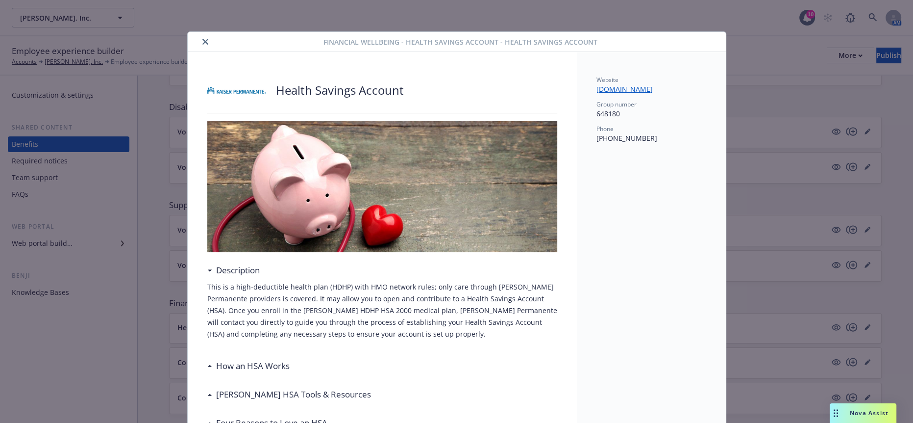
click at [202, 39] on icon "close" at bounding box center [205, 42] width 6 height 6
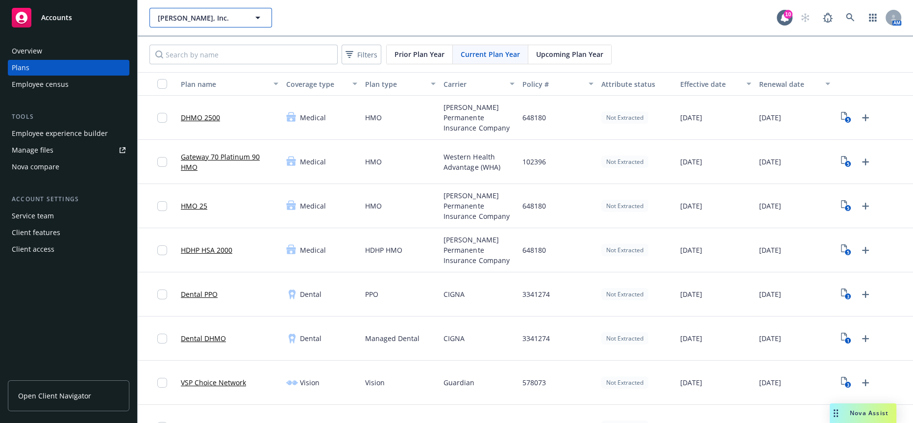
click at [176, 9] on button "Steve Hopkins, Inc." at bounding box center [210, 18] width 123 height 20
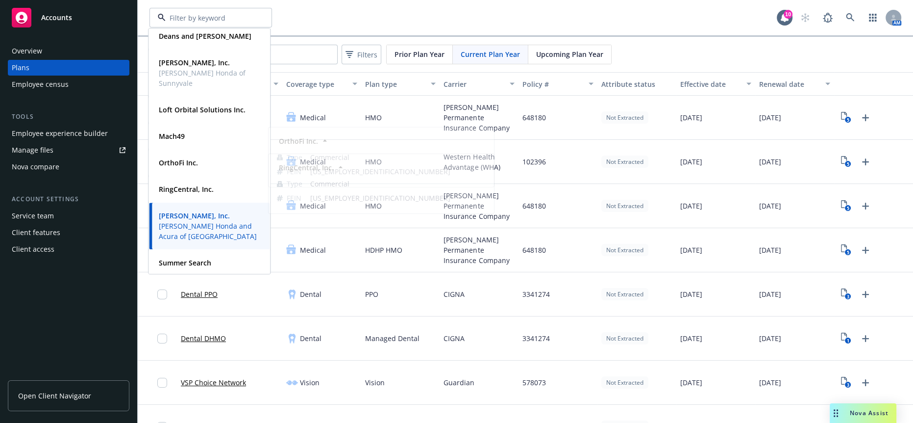
scroll to position [118, 0]
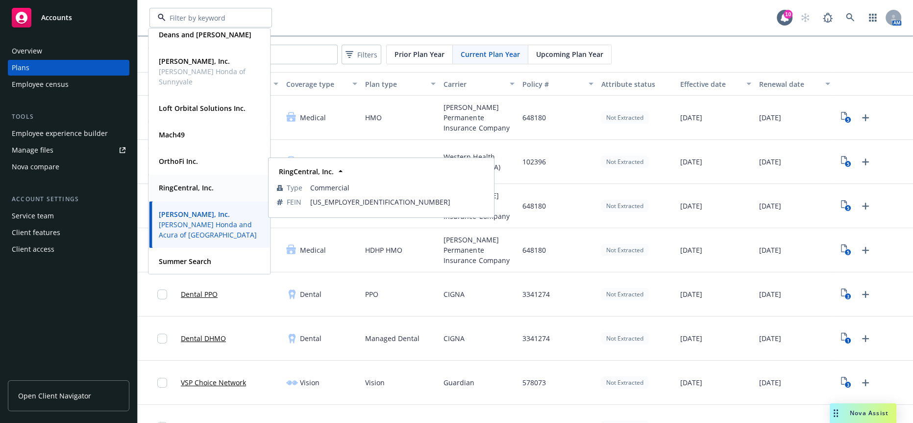
click at [198, 188] on strong "RingCentral, Inc." at bounding box center [186, 187] width 55 height 9
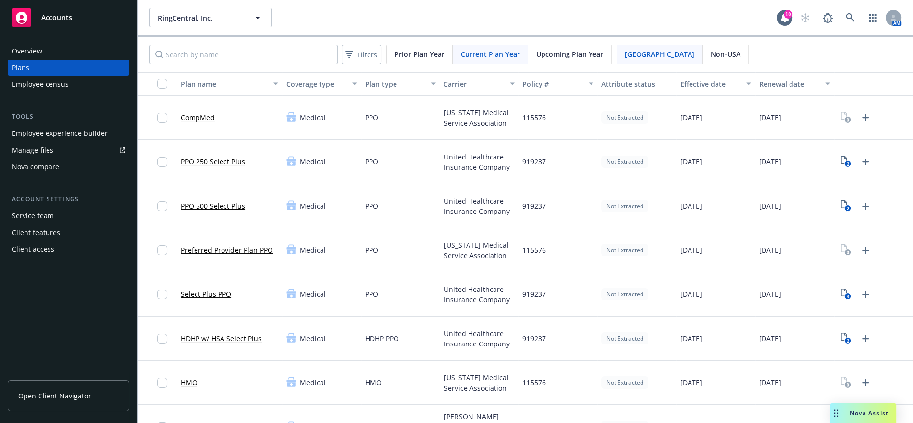
click at [47, 125] on div "Employee experience builder" at bounding box center [60, 133] width 96 height 16
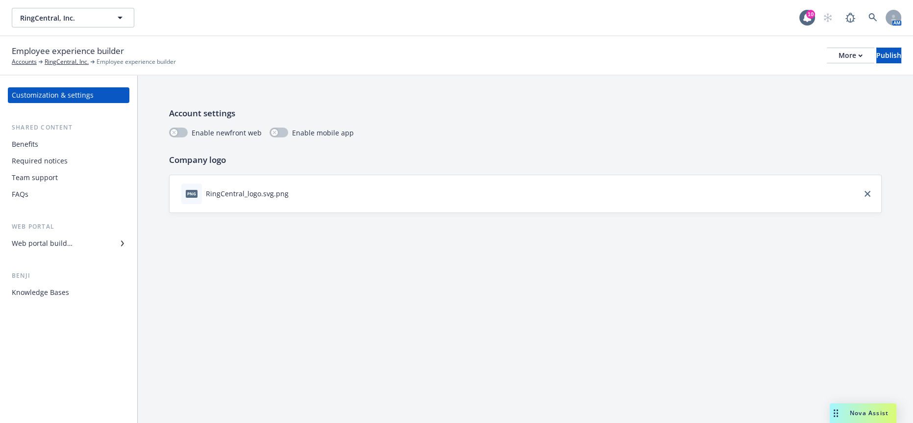
click at [54, 186] on div "FAQs" at bounding box center [69, 194] width 114 height 16
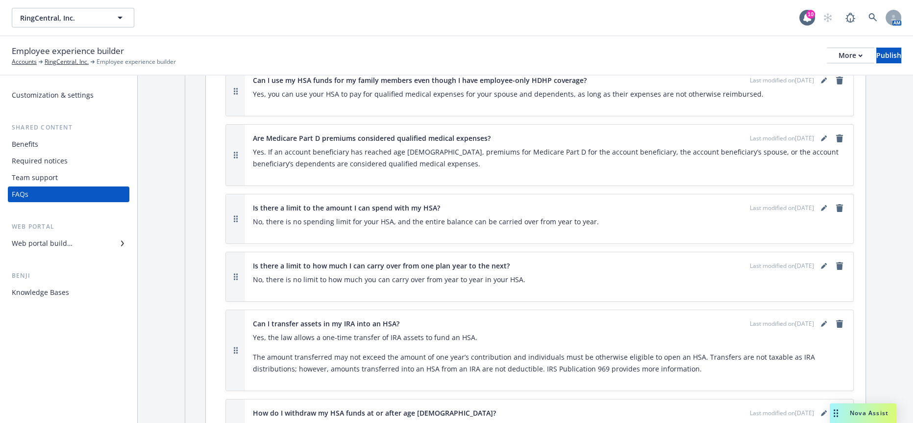
scroll to position [3824, 0]
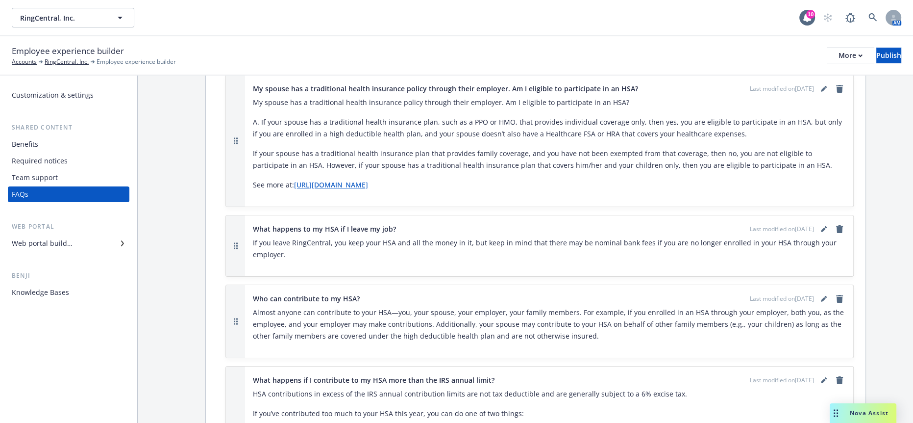
scroll to position [3933, 0]
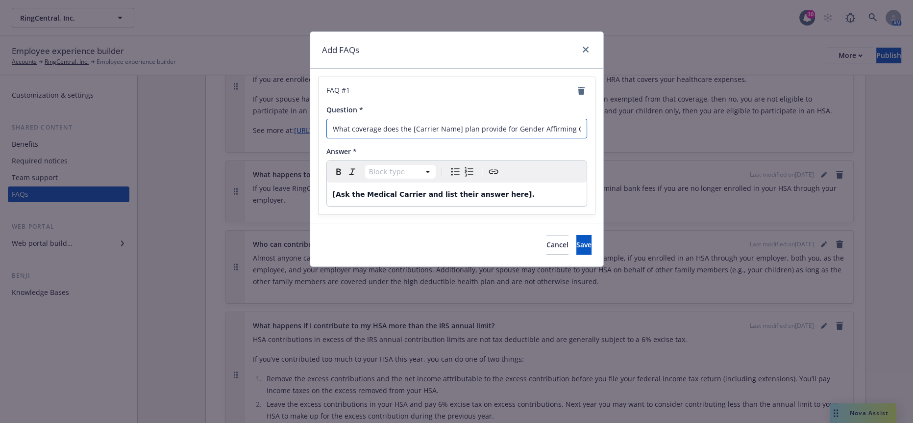
click at [453, 123] on input "What coverage does the [Carrier Name] plan provide for Gender Affirming Care?" at bounding box center [456, 129] width 261 height 20
drag, startPoint x: 457, startPoint y: 124, endPoint x: 408, endPoint y: 124, distance: 48.5
click at [408, 124] on input "What coverage does the [Carrier Name] plan provide for Gender Affirming Care?" at bounding box center [456, 129] width 261 height 20
click at [547, 235] on button "Cancel" at bounding box center [558, 245] width 22 height 20
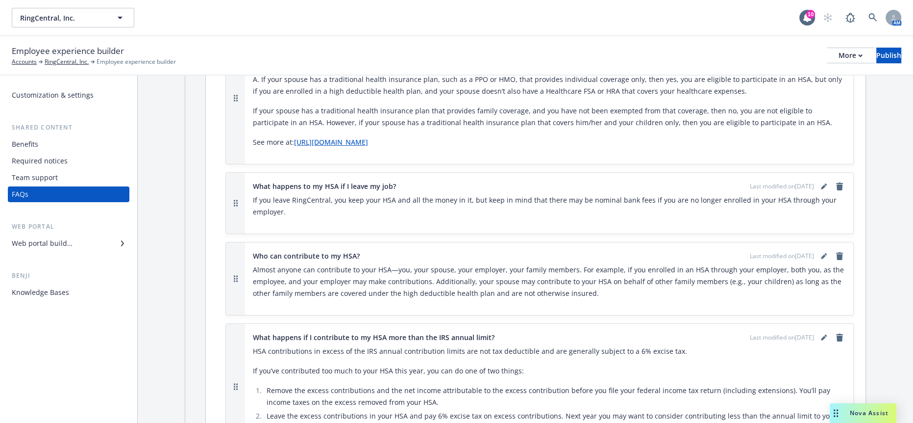
scroll to position [3871, 0]
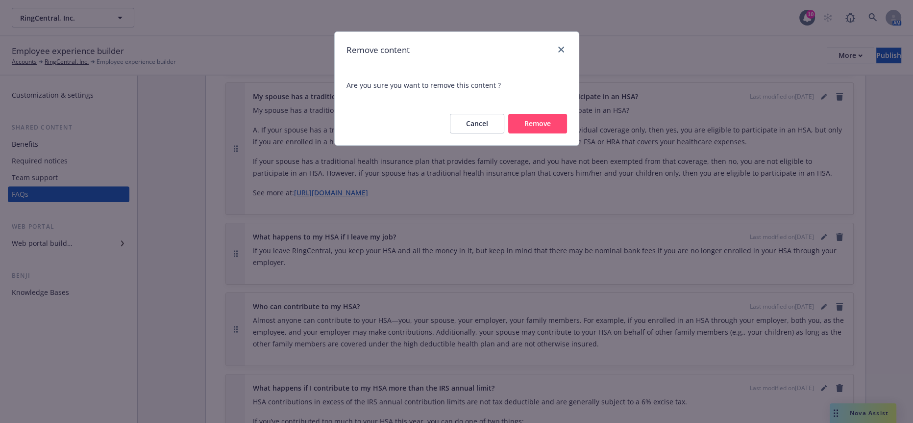
click at [546, 114] on button "Remove" at bounding box center [537, 124] width 59 height 20
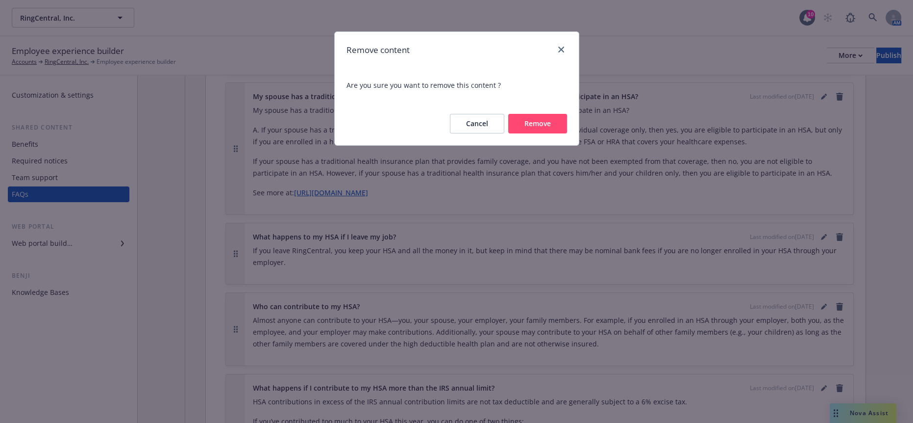
click at [529, 114] on button "Remove" at bounding box center [537, 124] width 59 height 20
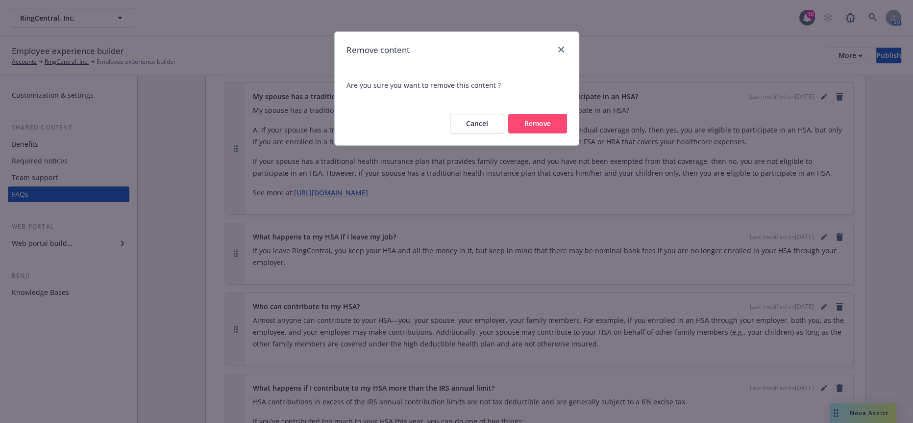
click at [546, 114] on button "Remove" at bounding box center [537, 124] width 59 height 20
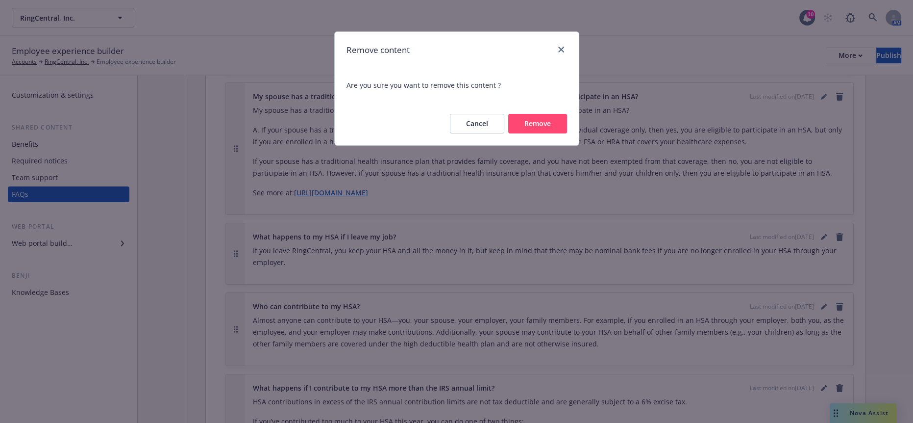
click at [546, 122] on button "Remove" at bounding box center [537, 124] width 59 height 20
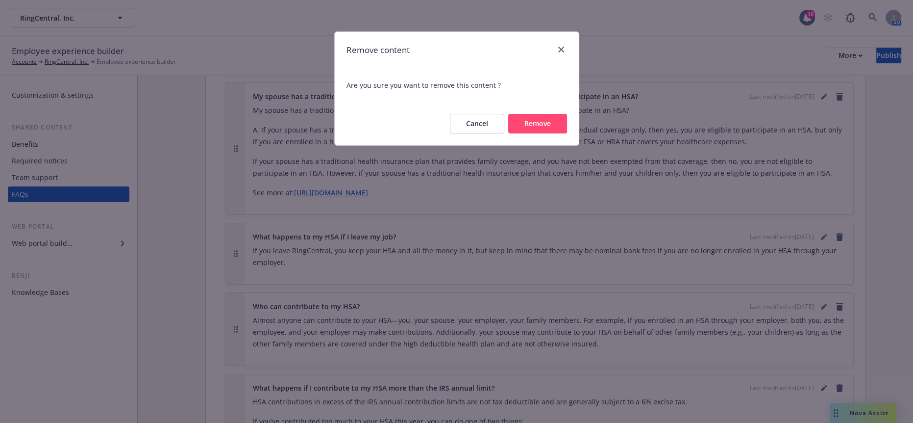
click at [545, 116] on button "Remove" at bounding box center [537, 124] width 59 height 20
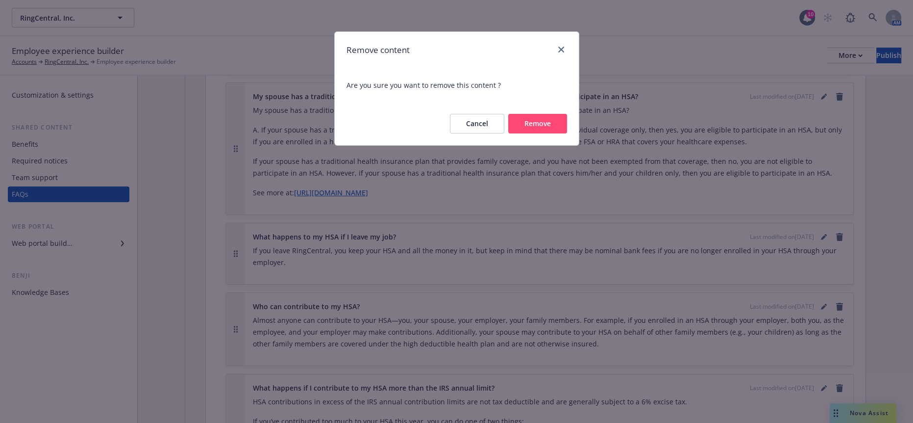
click at [564, 117] on button "Remove" at bounding box center [537, 124] width 59 height 20
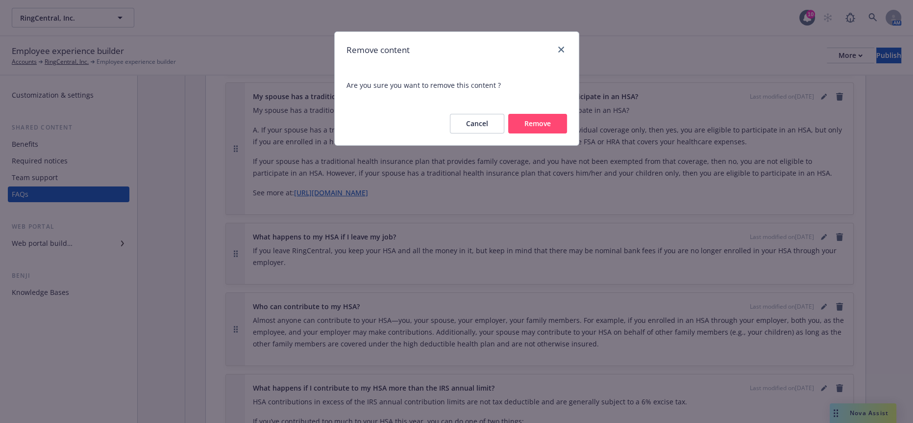
click at [557, 114] on button "Remove" at bounding box center [537, 124] width 59 height 20
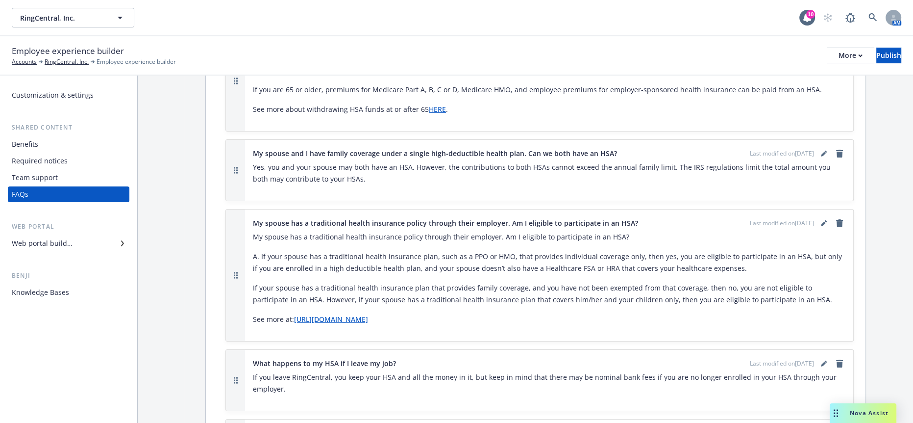
scroll to position [3766, 0]
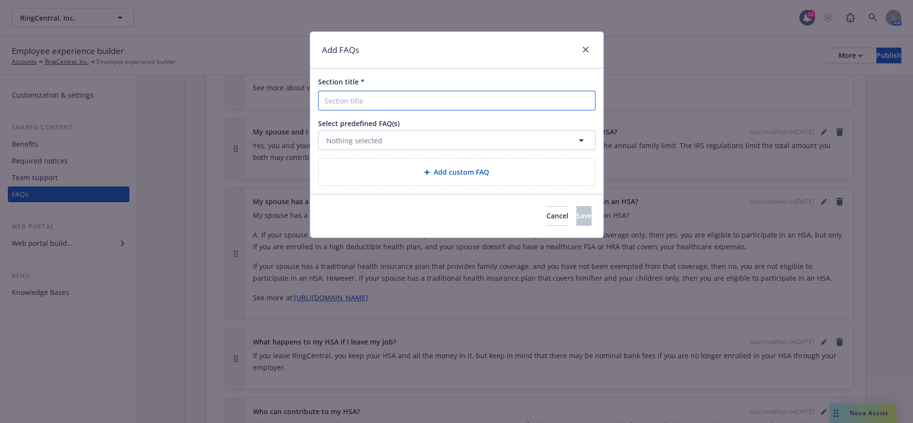
click at [385, 91] on input "Section title *" at bounding box center [456, 101] width 277 height 20
type input "Gender Affirming Care"
click at [417, 130] on button "Nothing selected" at bounding box center [456, 140] width 277 height 20
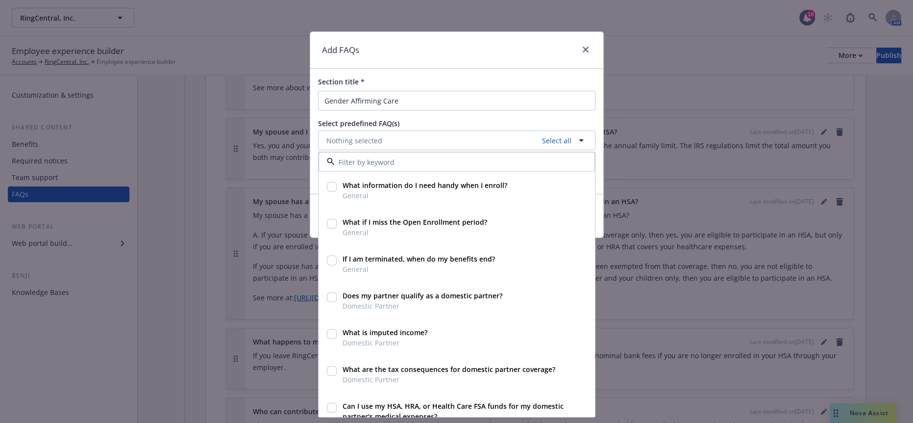
click at [488, 57] on div "Add FAQs" at bounding box center [456, 50] width 293 height 37
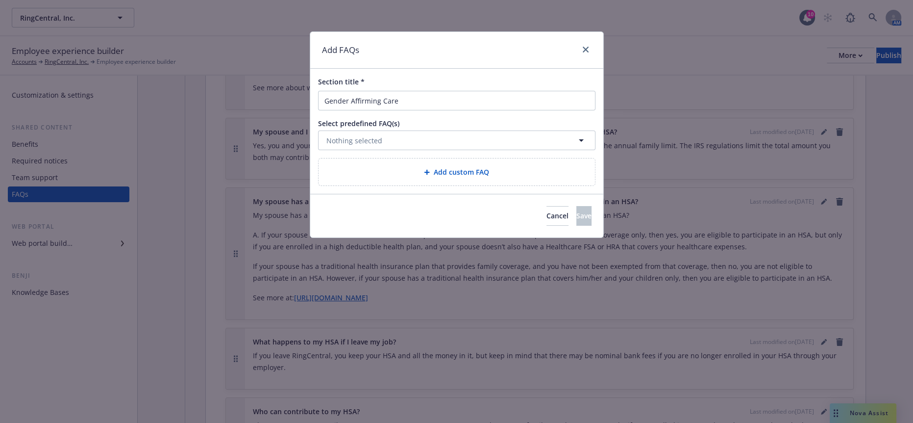
click at [422, 166] on div "Add custom FAQ" at bounding box center [456, 171] width 261 height 11
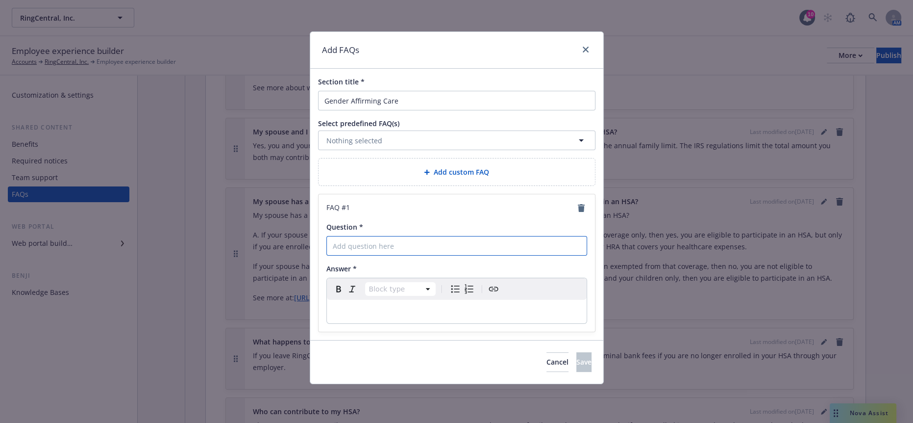
click at [395, 236] on input "Question *" at bounding box center [456, 246] width 261 height 20
drag, startPoint x: 549, startPoint y: 238, endPoint x: 544, endPoint y: 239, distance: 5.0
type input "What coverage does United Healthcare plan provide for Gender Affirming Care?"
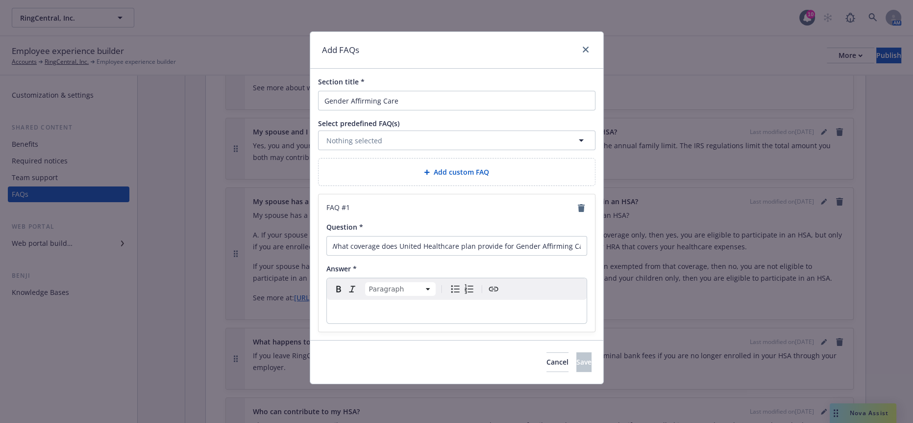
click at [351, 299] on div "editable markdown" at bounding box center [457, 311] width 260 height 24
drag, startPoint x: 410, startPoint y: 297, endPoint x: 313, endPoint y: 291, distance: 97.2
click at [313, 291] on div "Section title * Gender Affirming Care Select predefined FAQ(s) Nothing selected…" at bounding box center [456, 204] width 293 height 271
click at [457, 305] on p "editable markdown" at bounding box center [457, 311] width 248 height 12
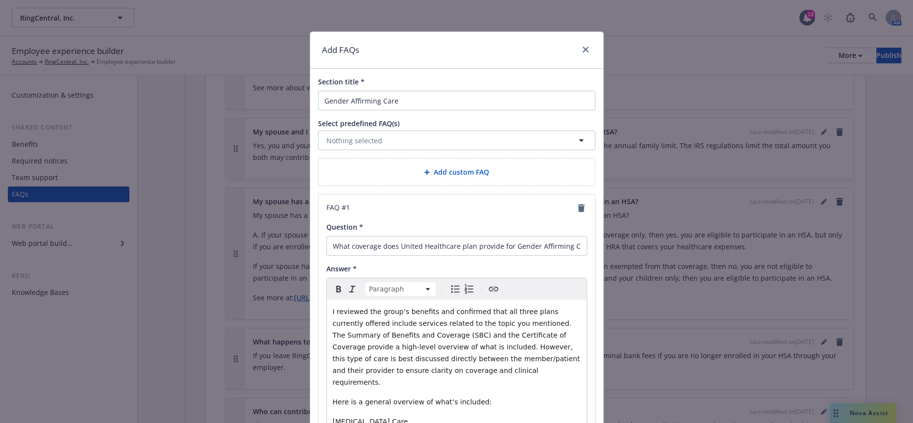
scroll to position [16, 0]
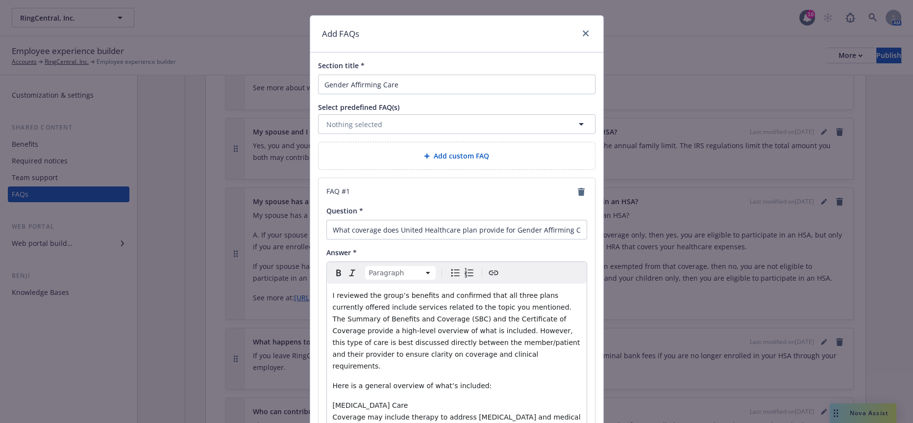
click at [497, 291] on span "I reviewed the group’s benefits and confirmed that all three plans currently of…" at bounding box center [457, 330] width 249 height 78
drag, startPoint x: 460, startPoint y: 275, endPoint x: 263, endPoint y: 279, distance: 197.6
click at [263, 279] on div "Add FAQs Section title * Gender Affirming Care Select predefined FAQ(s) Nothing…" at bounding box center [456, 211] width 913 height 423
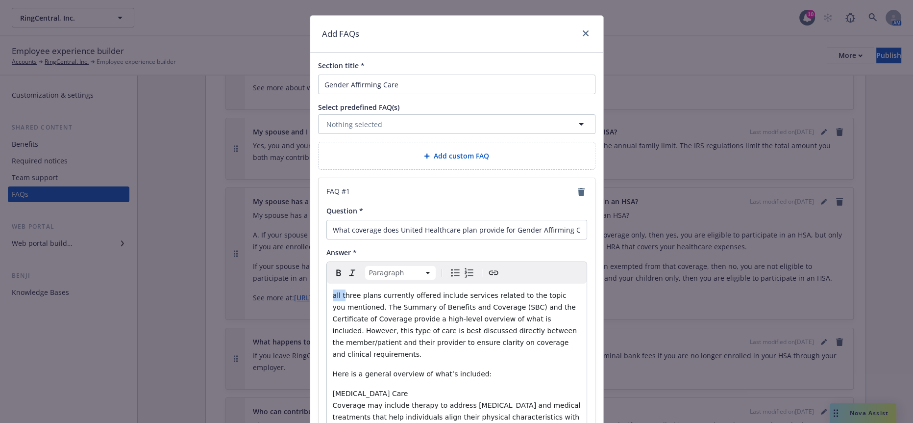
drag, startPoint x: 334, startPoint y: 274, endPoint x: 316, endPoint y: 273, distance: 18.7
click at [319, 273] on div "FAQ # 1 Question * What coverage does United Healthcare plan provide for Gender…" at bounding box center [457, 352] width 276 height 349
drag, startPoint x: 365, startPoint y: 279, endPoint x: 310, endPoint y: 274, distance: 55.2
click at [310, 274] on div "Section title * Gender Affirming Care Select predefined FAQ(s) Nothing selected…" at bounding box center [456, 293] width 293 height 483
click at [463, 291] on span "With RingCentral's UHC medical plans currently offered include services related…" at bounding box center [457, 324] width 249 height 67
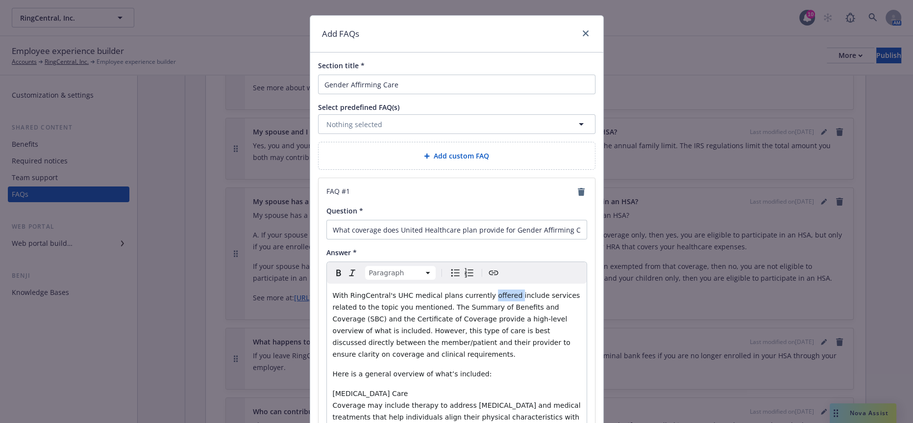
click at [463, 291] on span "With RingCentral's UHC medical plans currently offered include services related…" at bounding box center [457, 324] width 249 height 67
drag, startPoint x: 357, startPoint y: 285, endPoint x: 495, endPoint y: 274, distance: 138.6
click at [495, 291] on span "With RingCentral's UHC medical plans currently offered include services related…" at bounding box center [457, 324] width 249 height 67
click at [572, 308] on p "With RingCentral's UHC medical plans currently offered include Gender Affirming…" at bounding box center [457, 324] width 248 height 71
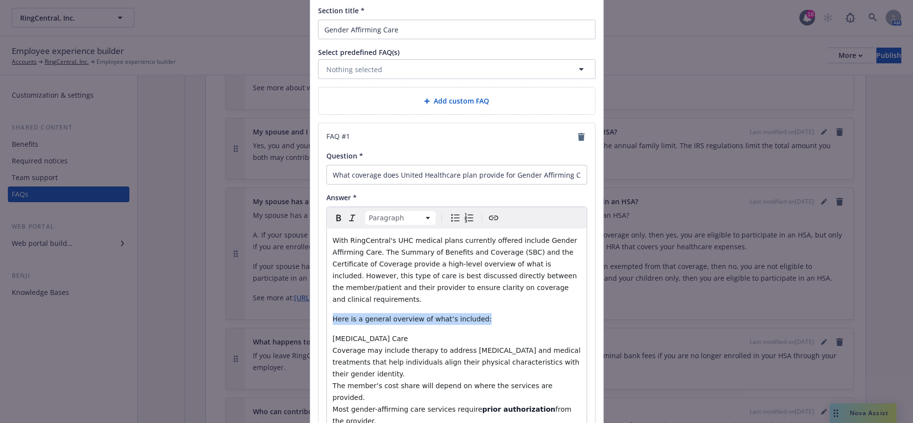
drag, startPoint x: 455, startPoint y: 271, endPoint x: 327, endPoint y: 270, distance: 127.9
click at [333, 313] on p "Here is a general overview of what’s included:" at bounding box center [457, 319] width 248 height 12
click at [502, 259] on div "With RingCentral's UHC medical plans currently offered include Gender Affirming…" at bounding box center [457, 345] width 260 height 235
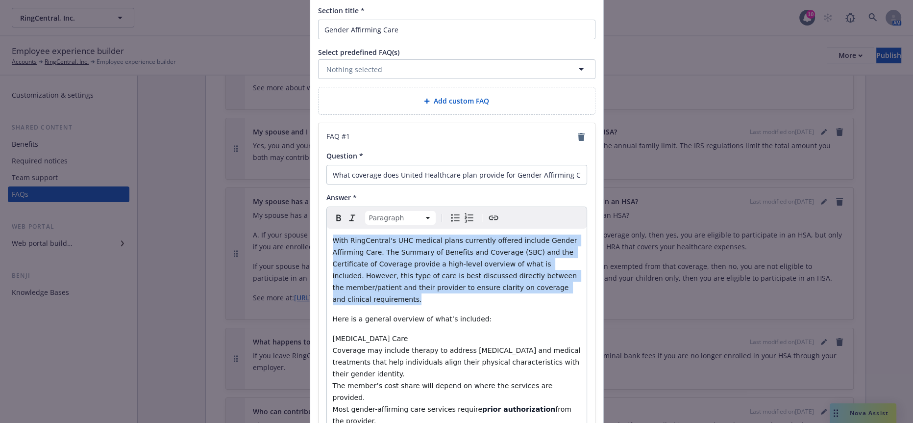
drag, startPoint x: 571, startPoint y: 251, endPoint x: 321, endPoint y: 217, distance: 252.9
click at [327, 228] on div "With RingCentral's UHC medical plans currently offered include Gender Affirming…" at bounding box center [457, 345] width 260 height 235
copy span "With RingCentral's UHC medical plans currently offered include Gender Affirming…"
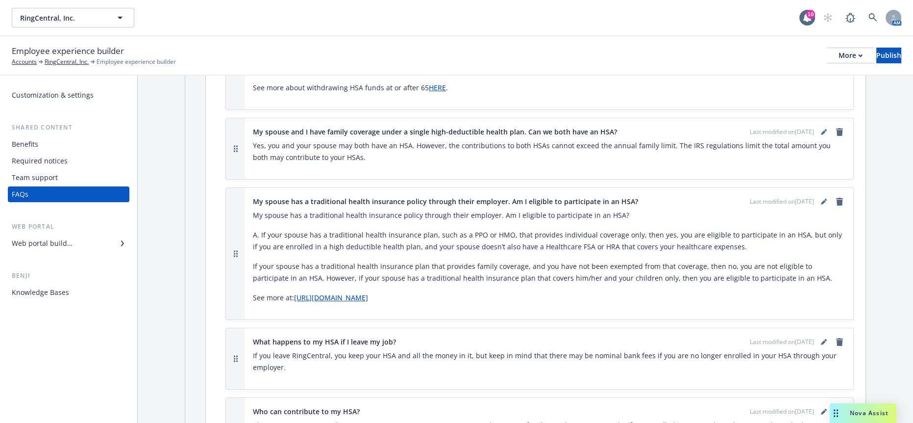
click at [842, 417] on div "Drag to move" at bounding box center [836, 413] width 12 height 20
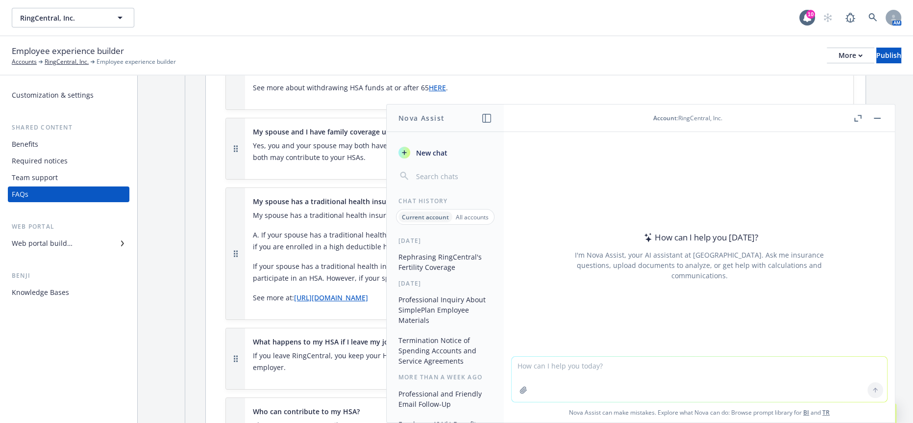
click at [629, 360] on textarea at bounding box center [699, 378] width 375 height 45
type textarea "t"
paste textarea "With RingCentral's UHC medical plans currently offered include Gender Affirming…"
type textarea "rephrase to be more employee facing: With RingCentral's UHC medical plans curre…"
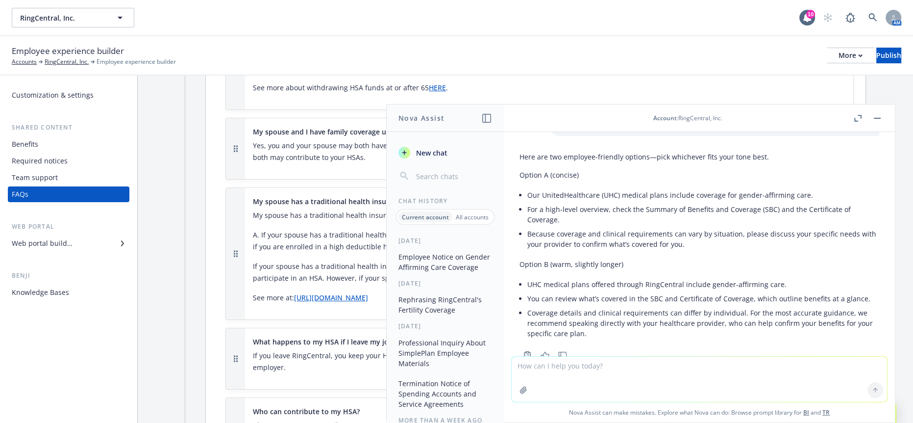
scroll to position [82, 0]
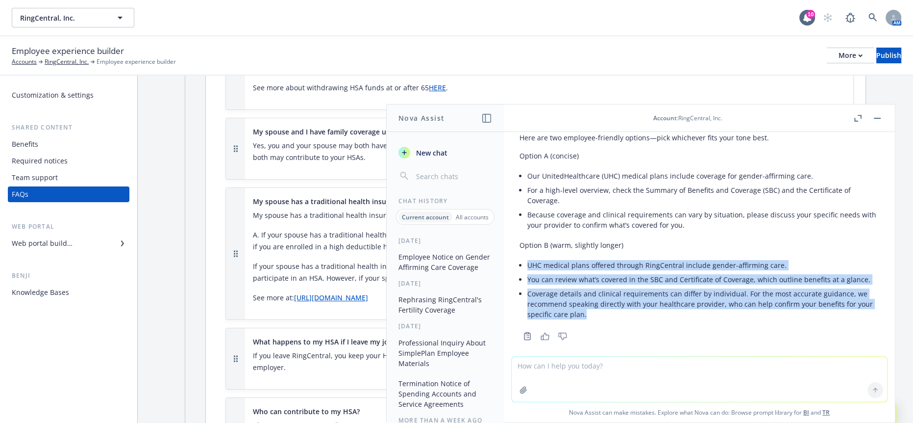
drag, startPoint x: 596, startPoint y: 308, endPoint x: 522, endPoint y: 260, distance: 87.8
click at [522, 260] on div "Here are two employee-friendly options—pick whichever fits your tone best. Opti…" at bounding box center [700, 226] width 360 height 197
copy ul "UHC medical plans offered through RingCentral include gender-affirming care. Yo…"
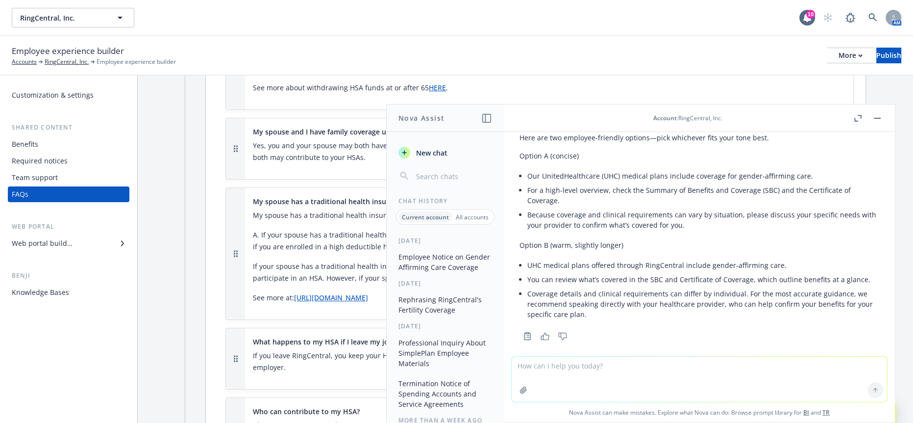
click at [883, 117] on button "button" at bounding box center [877, 118] width 12 height 12
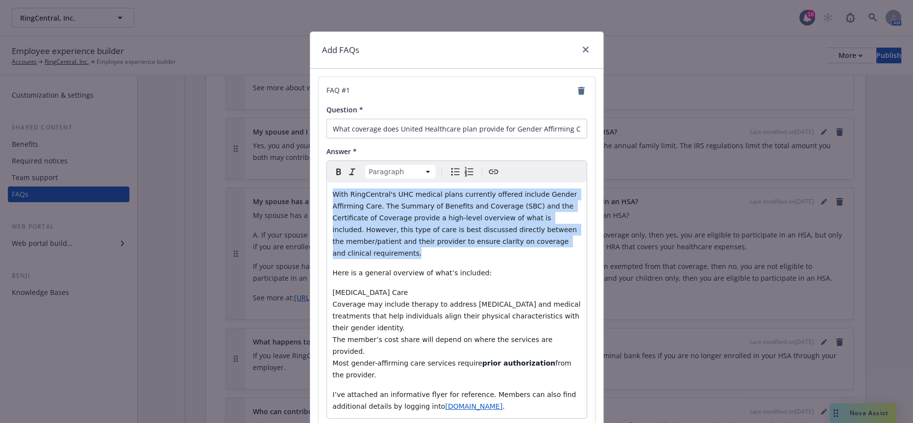
drag, startPoint x: 583, startPoint y: 211, endPoint x: 308, endPoint y: 174, distance: 277.4
click at [308, 174] on div "Add FAQs FAQ # 1 Question * What coverage does United Healthcare plan provide f…" at bounding box center [456, 211] width 913 height 423
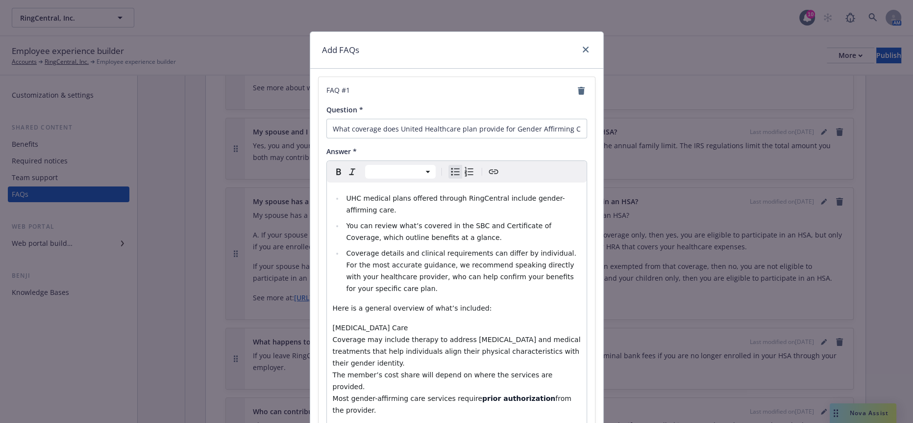
select select "paragraph"
click at [465, 302] on p "Here is a general overview of what’s included:" at bounding box center [457, 308] width 248 height 12
select select
click at [346, 194] on span "UHC medical plans offered through RingCentral include gender-affirming care." at bounding box center [455, 204] width 219 height 20
select select "paragraph"
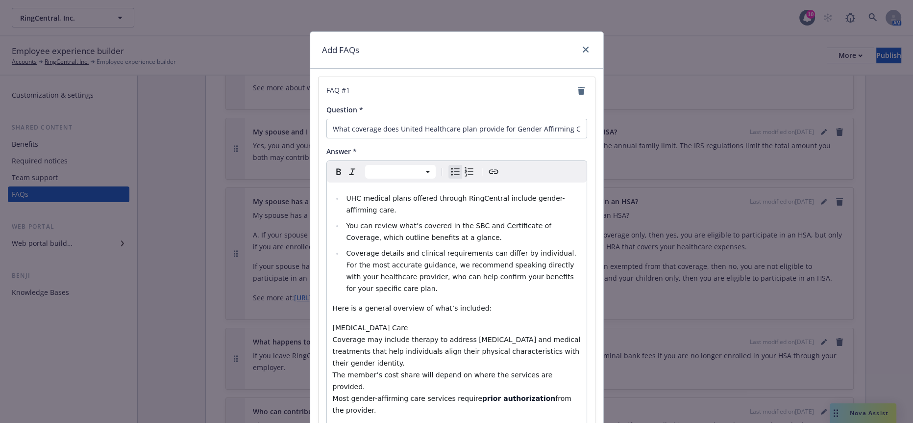
click at [448, 302] on p "Here is a general overview of what’s included:" at bounding box center [457, 308] width 248 height 12
click at [351, 304] on span "Here is a general overview of what’s included:" at bounding box center [412, 308] width 159 height 8
click at [350, 304] on span "Here is a general overview of what’s included:" at bounding box center [412, 308] width 159 height 8
drag, startPoint x: 351, startPoint y: 263, endPoint x: 327, endPoint y: 262, distance: 24.0
click at [333, 304] on span "Here is a general overview of what’s included:" at bounding box center [412, 308] width 159 height 8
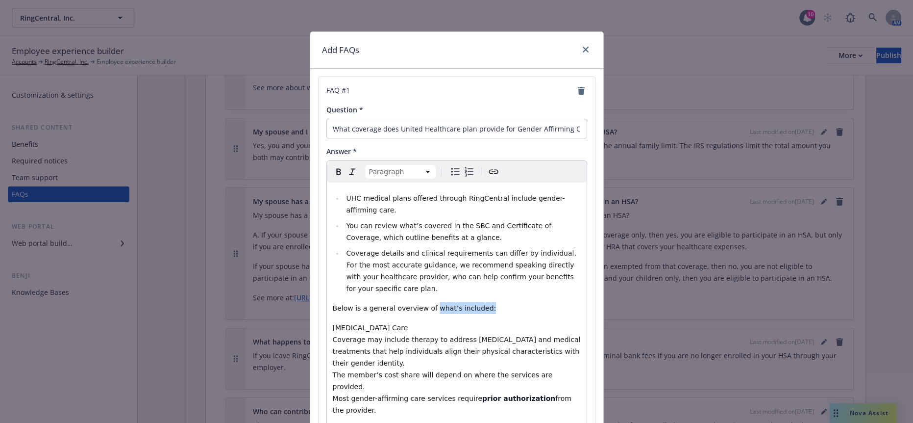
drag, startPoint x: 477, startPoint y: 264, endPoint x: 407, endPoint y: 264, distance: 70.6
click at [407, 302] on p "Below is a general overview of what’s included:" at bounding box center [457, 308] width 248 height 12
drag, startPoint x: 547, startPoint y: 319, endPoint x: 303, endPoint y: 283, distance: 246.3
click at [303, 283] on div "Add FAQs FAQ # 1 Question * What coverage does United Healthcare plan provide f…" at bounding box center [456, 211] width 913 height 423
click at [448, 165] on button "Bulleted list" at bounding box center [455, 172] width 14 height 14
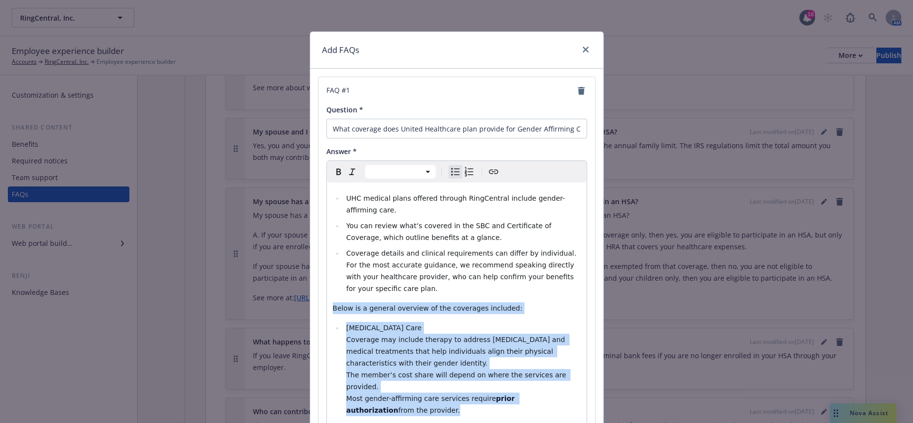
click at [380, 322] on li "Gender Dysphoria Care Coverage may include therapy to address gender dysphoria …" at bounding box center [462, 369] width 237 height 94
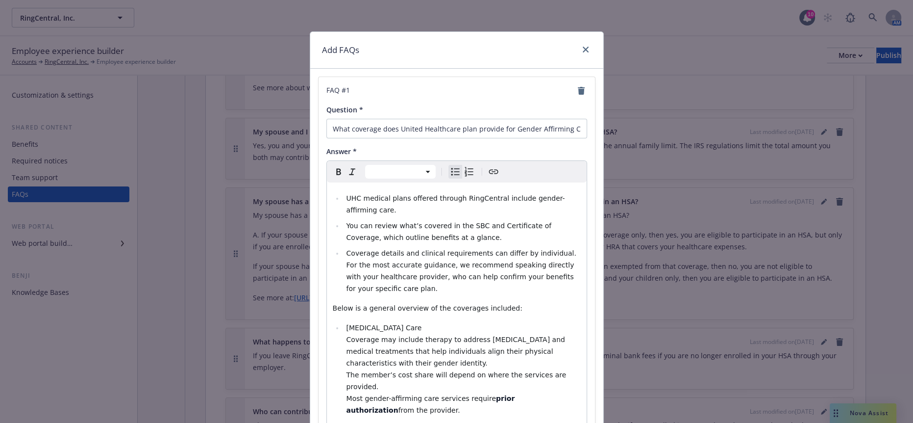
click at [333, 322] on ul "Gender Dysphoria Care Coverage may include therapy to address gender dysphoria …" at bounding box center [457, 369] width 248 height 94
click at [346, 339] on span "Coverage may include therapy to address gender dysphoria and medical treatments…" at bounding box center [457, 372] width 222 height 67
click at [344, 337] on li "Coverage may include therapy to address gender dysphoria and medical treatments…" at bounding box center [462, 378] width 237 height 82
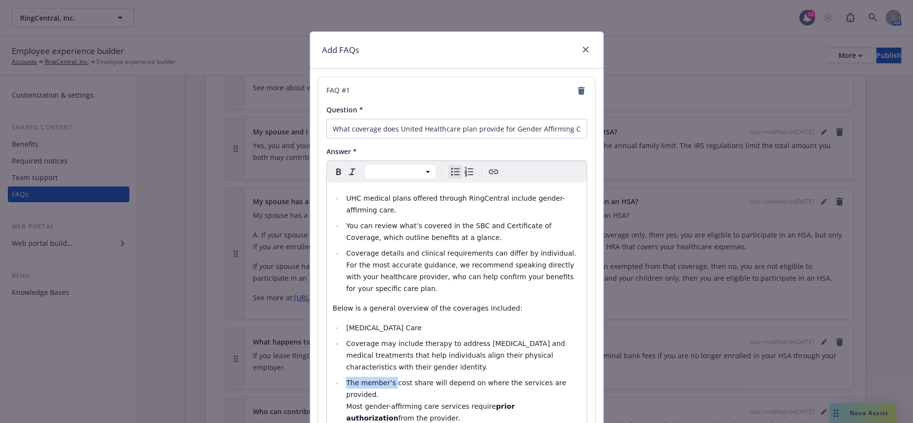
drag, startPoint x: 377, startPoint y: 315, endPoint x: 337, endPoint y: 320, distance: 40.4
click at [344, 376] on li "The member’s cost share will depend on where the services are provided. Most ge…" at bounding box center [462, 399] width 237 height 47
click at [346, 378] on span "As a UHC member, your cost share will depend on where the services are provided…" at bounding box center [452, 393] width 212 height 31
select select "paragraph"
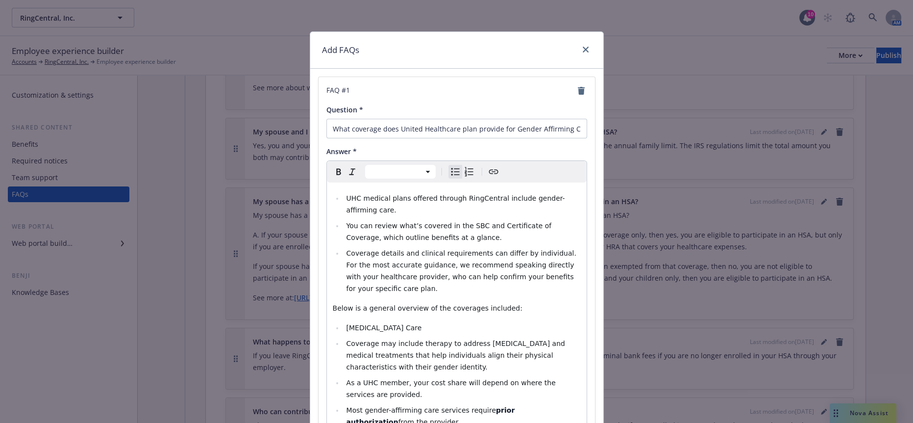
click at [344, 404] on li "Most gender-affirming care services require prior authorization from the provid…" at bounding box center [462, 416] width 237 height 24
select select "paragraph"
drag, startPoint x: 451, startPoint y: 346, endPoint x: 323, endPoint y: 349, distance: 128.5
click at [327, 349] on div "UHC medical plans offered through RingCentral include gender-affirming care. Yo…" at bounding box center [457, 323] width 260 height 282
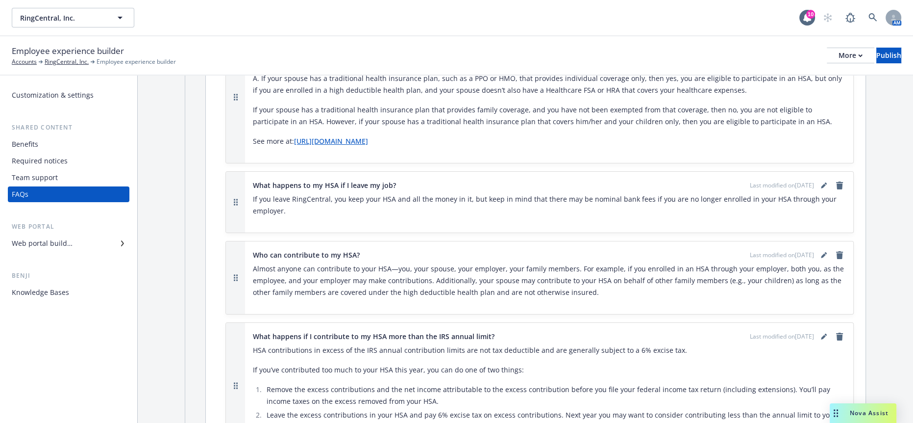
scroll to position [3929, 0]
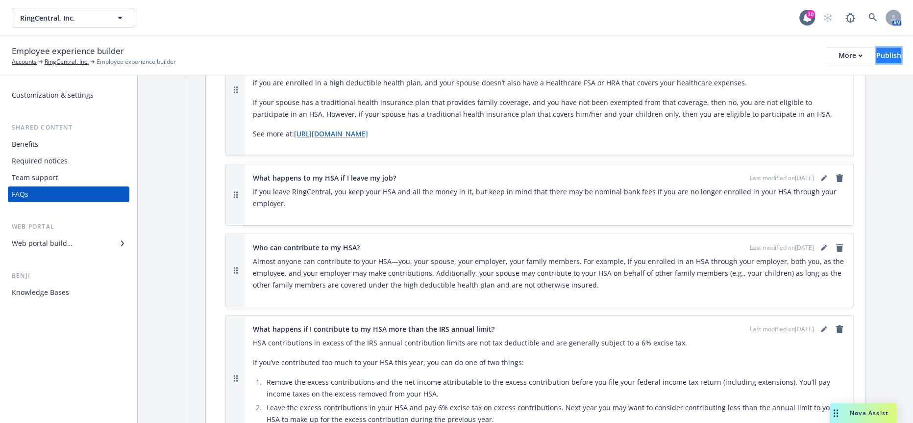
click at [885, 50] on div "Publish" at bounding box center [888, 55] width 25 height 15
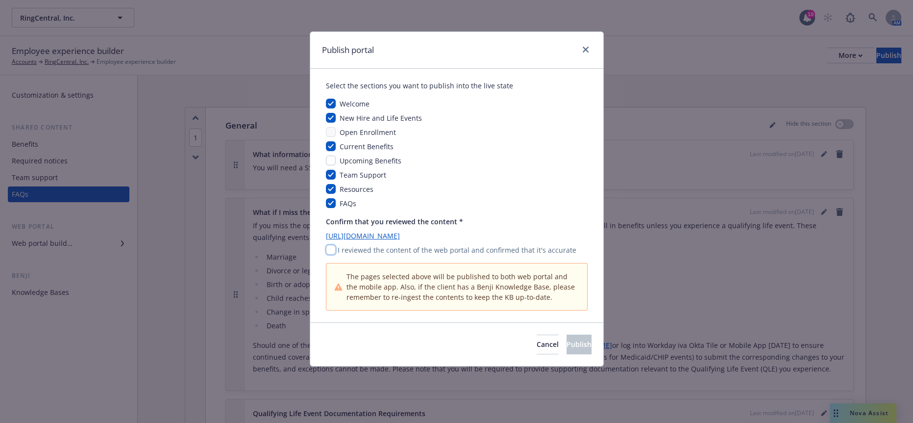
click at [331, 245] on input "checkbox" at bounding box center [331, 250] width 10 height 10
checkbox input "true"
click at [568, 339] on span "Publish" at bounding box center [579, 343] width 25 height 9
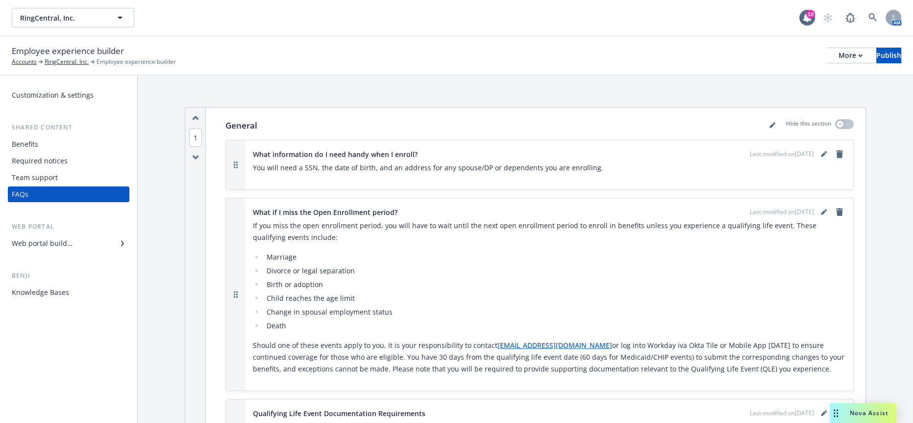
click at [865, 406] on div "Nova Assist" at bounding box center [863, 413] width 67 height 20
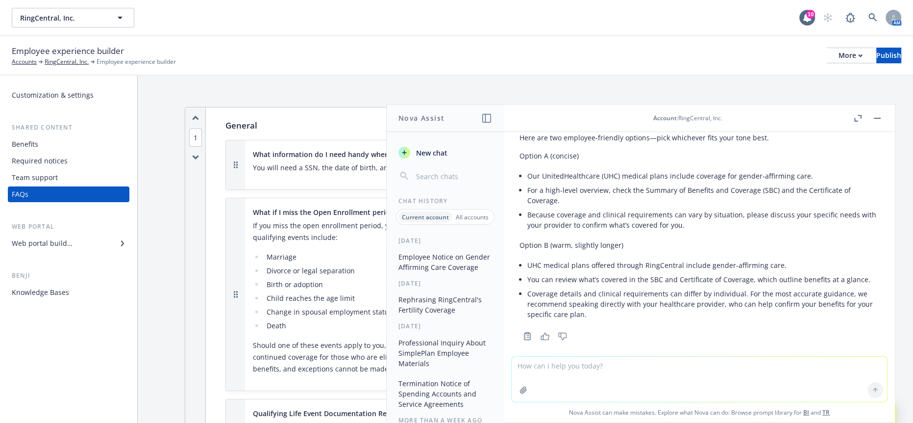
click at [627, 369] on textarea at bounding box center [699, 378] width 375 height 45
type textarea "more professional carrier termination letter: Mach49 will be ceasing operations…"
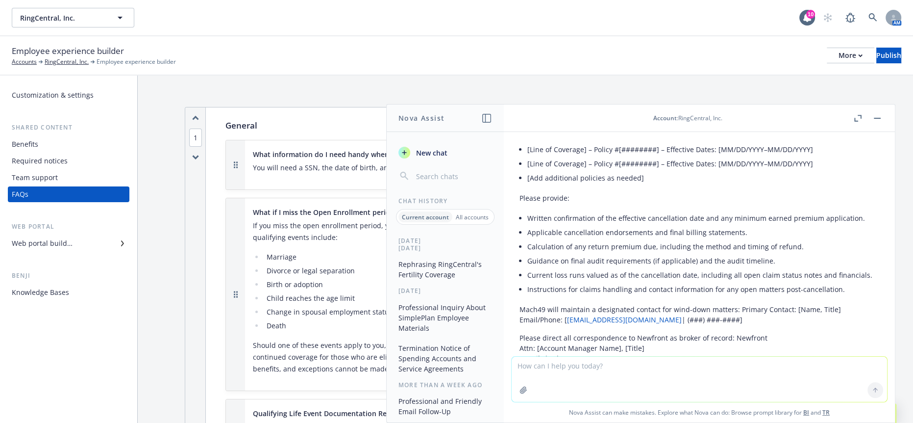
scroll to position [273, 0]
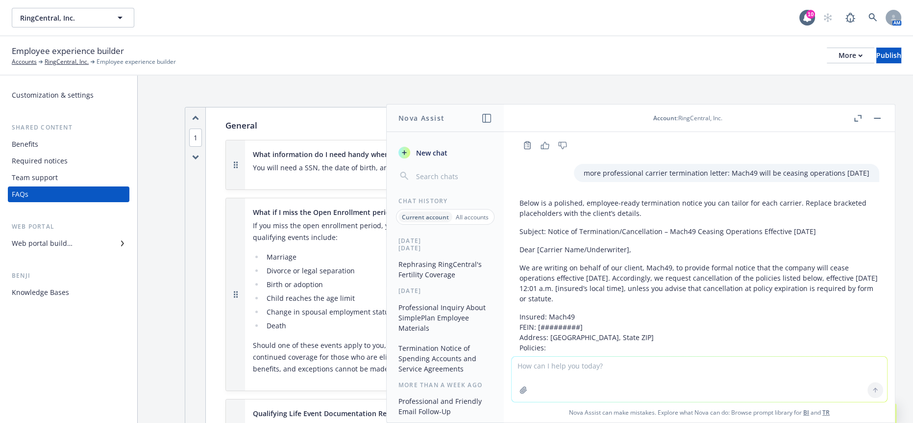
click at [445, 360] on button "Termination Notice of Spending Accounts and Service Agreements" at bounding box center [445, 358] width 101 height 37
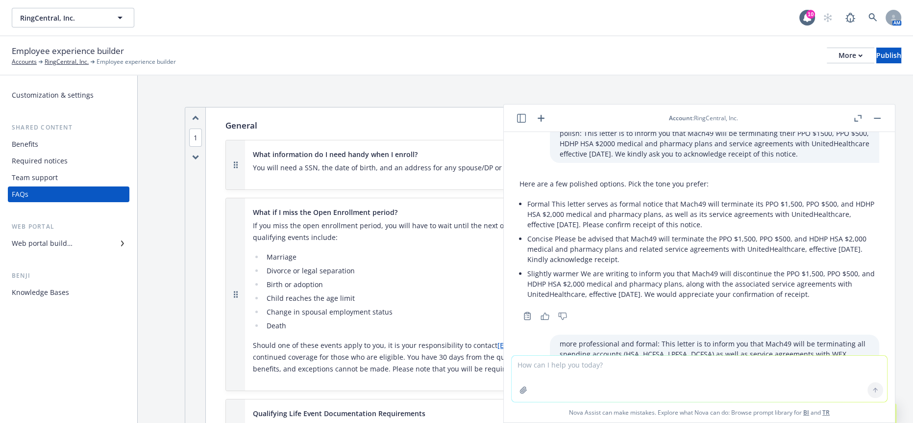
scroll to position [233, 0]
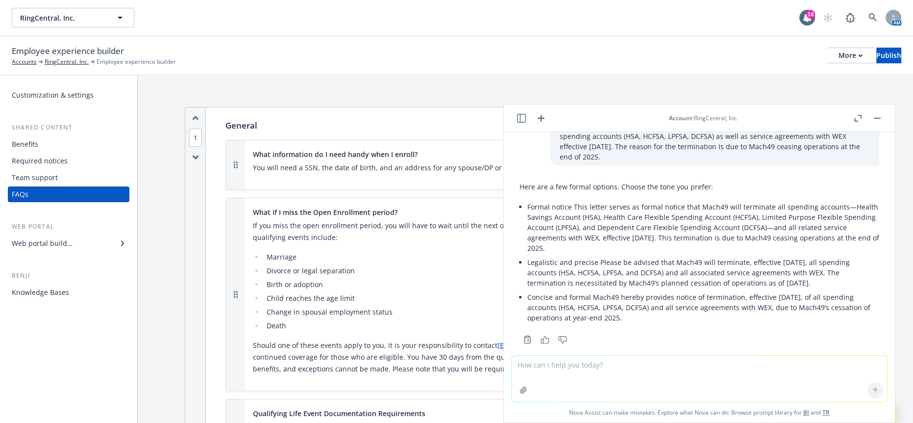
drag, startPoint x: 659, startPoint y: 309, endPoint x: 757, endPoint y: 308, distance: 98.5
click at [757, 308] on p "Concise and formal Mach49 hereby provides notice of termination, effective Dece…" at bounding box center [703, 307] width 352 height 31
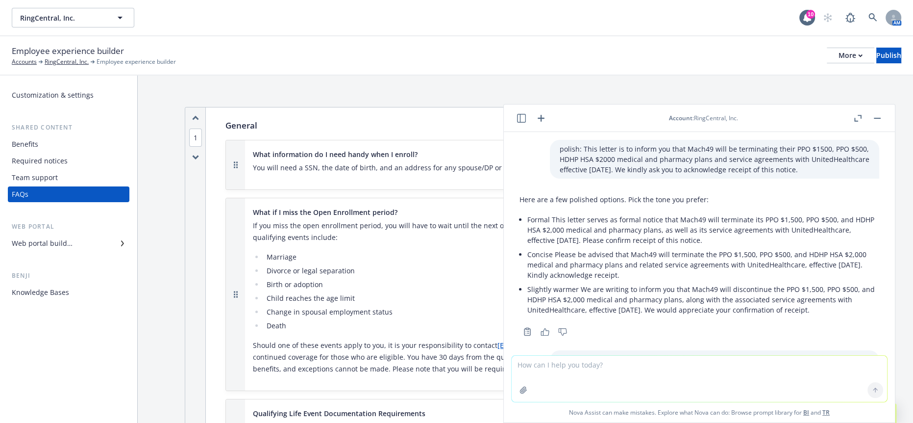
scroll to position [218, 0]
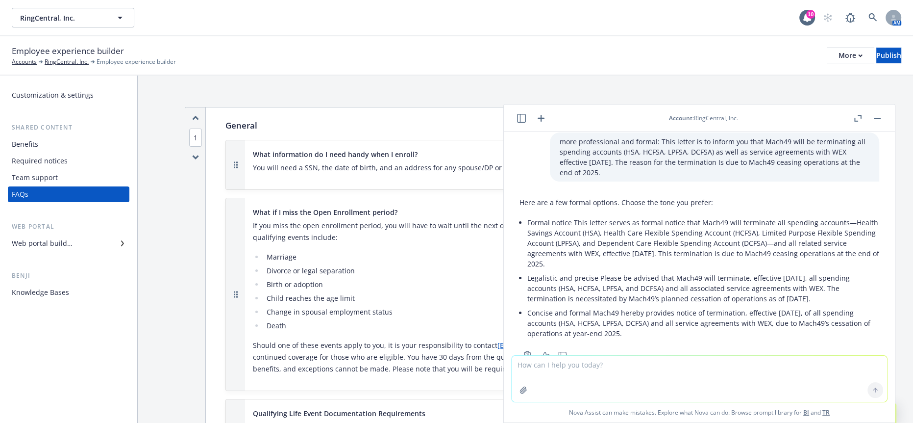
drag, startPoint x: 775, startPoint y: 166, endPoint x: 760, endPoint y: 156, distance: 18.1
click at [760, 156] on p "more professional and formal: This letter is to inform you that Mach49 will be …" at bounding box center [715, 156] width 310 height 41
copy p "The reason for the termination Is due to Mach49 ceasing operations at the end o…"
click at [689, 372] on textarea at bounding box center [699, 378] width 375 height 46
paste textarea "The reason for the termination is due to Mach49 ceasing operations as of 1/1/20…"
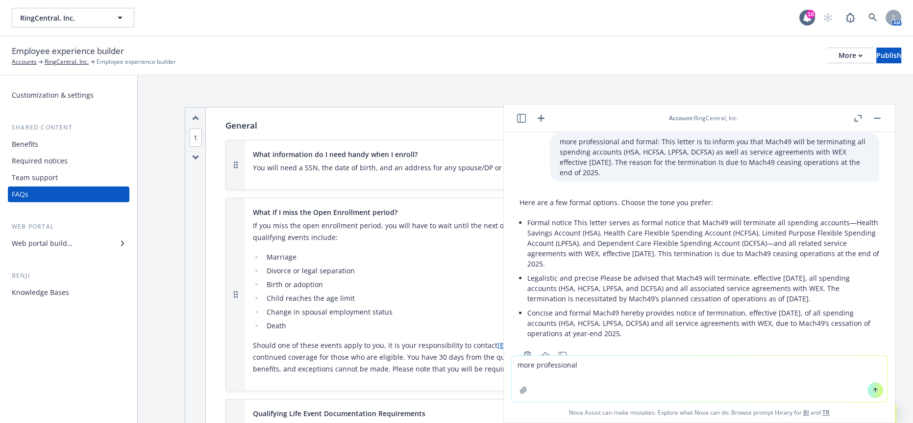
type textarea "more professional The reason for the termination is due to Mach49 ceasing opera…"
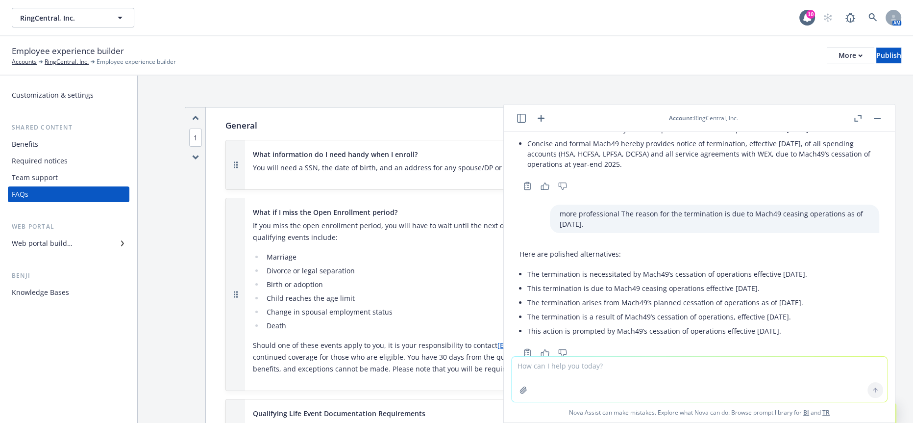
scroll to position [388, 0]
click at [520, 115] on icon "button" at bounding box center [521, 118] width 9 height 9
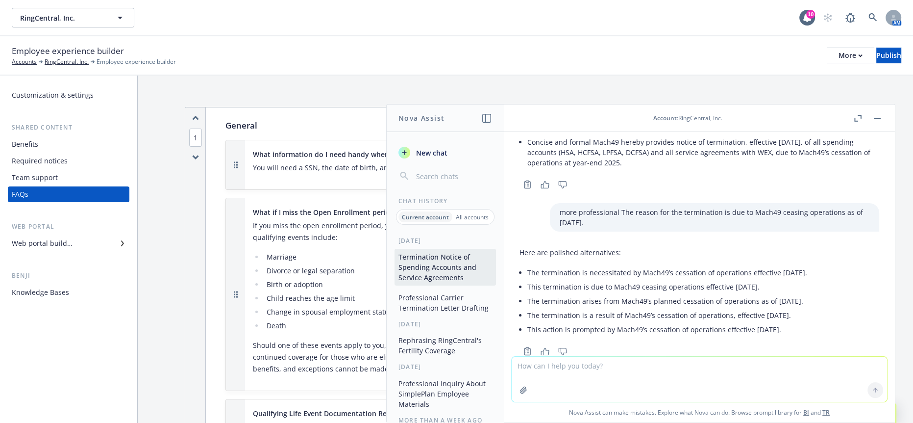
drag, startPoint x: 787, startPoint y: 269, endPoint x: 521, endPoint y: 267, distance: 266.2
click at [527, 279] on li "This termination is due to Mach49 ceasing operations effective January 1, 2026." at bounding box center [667, 286] width 280 height 14
copy li "This termination is due to Mach49 ceasing operations effective January 1, 2026."
click at [878, 117] on button "button" at bounding box center [877, 118] width 12 height 12
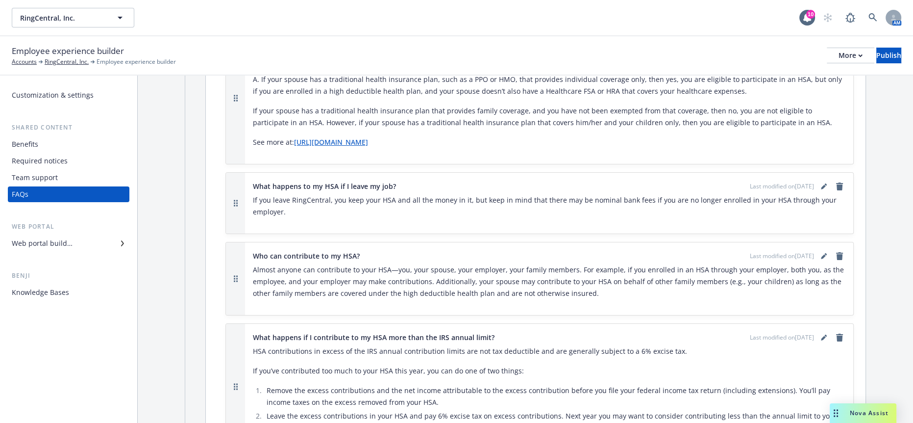
scroll to position [4008, 0]
